Goal: Check status: Check status

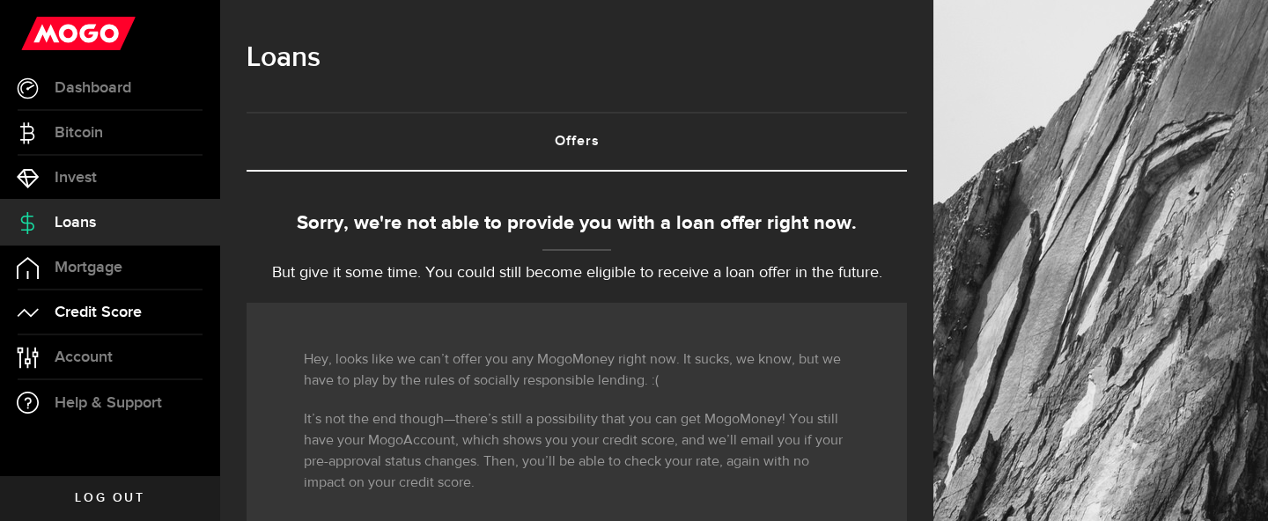
click at [143, 324] on link "Credit Score" at bounding box center [110, 312] width 220 height 44
